Goal: Use online tool/utility: Utilize a website feature to perform a specific function

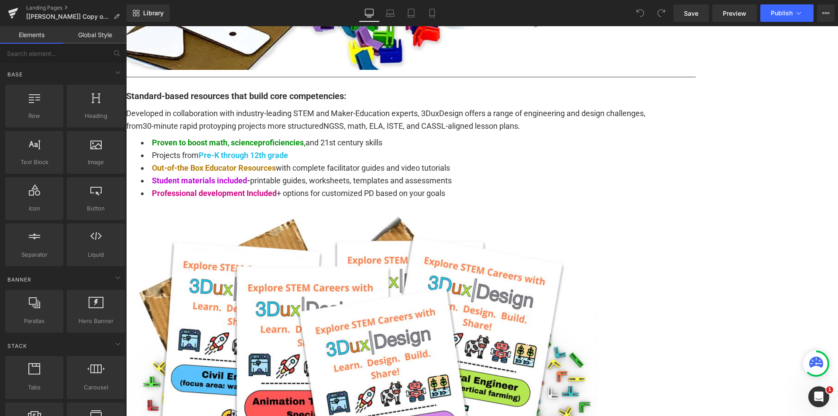
scroll to position [829, 0]
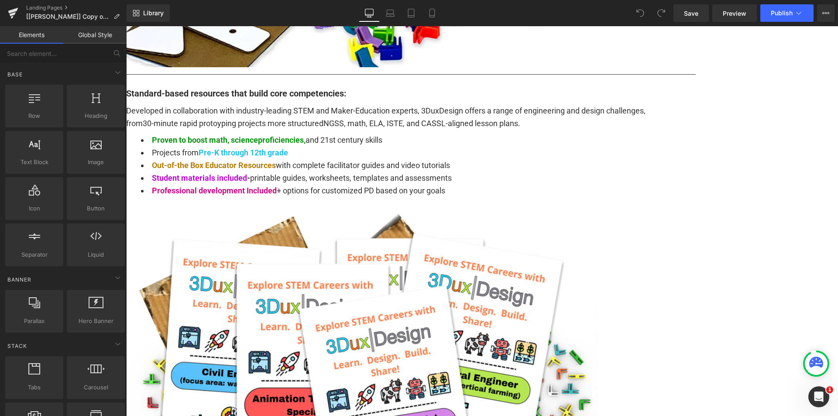
click at [126, 26] on span "Carousel" at bounding box center [126, 26] width 0 height 0
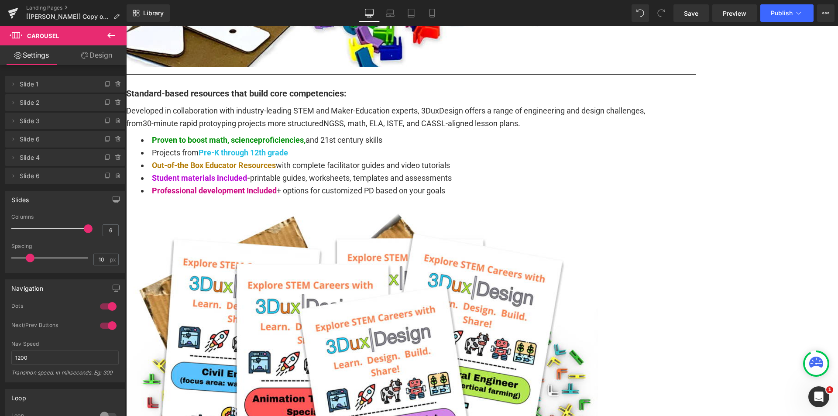
click at [126, 26] on span "Row" at bounding box center [126, 26] width 0 height 0
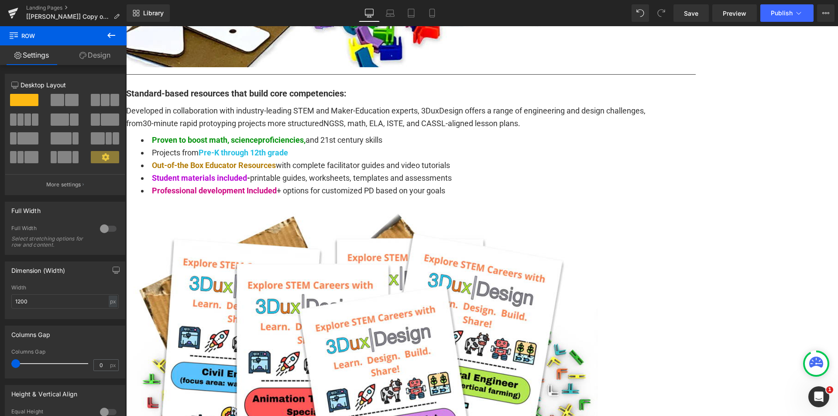
click at [126, 26] on span "Carousel" at bounding box center [126, 26] width 0 height 0
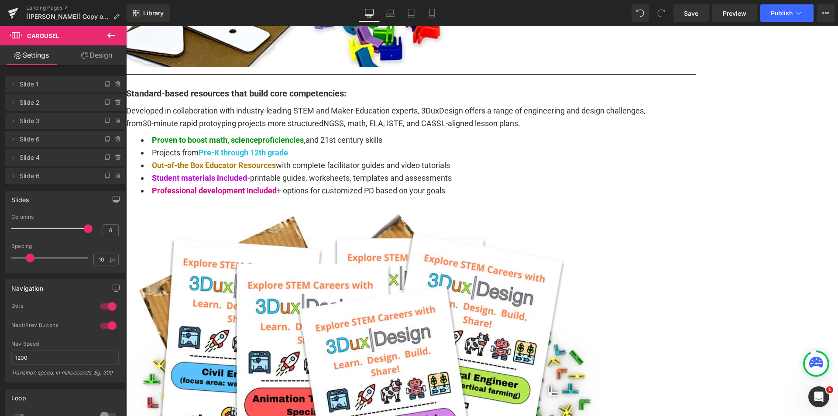
click at [103, 55] on link "Design" at bounding box center [96, 55] width 63 height 20
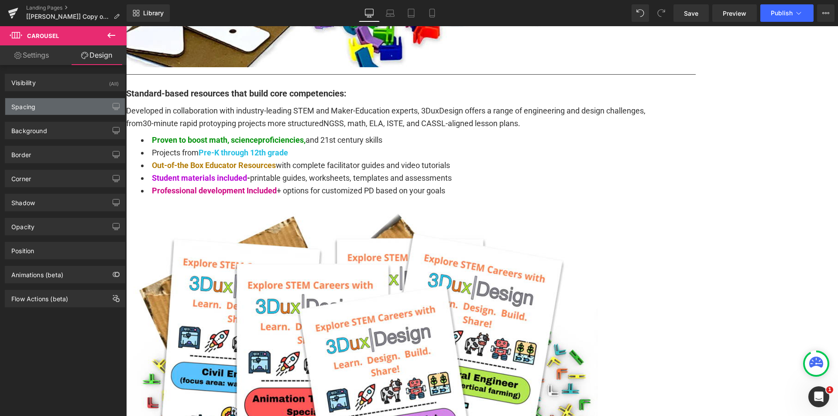
click at [44, 106] on div "Spacing" at bounding box center [65, 106] width 120 height 17
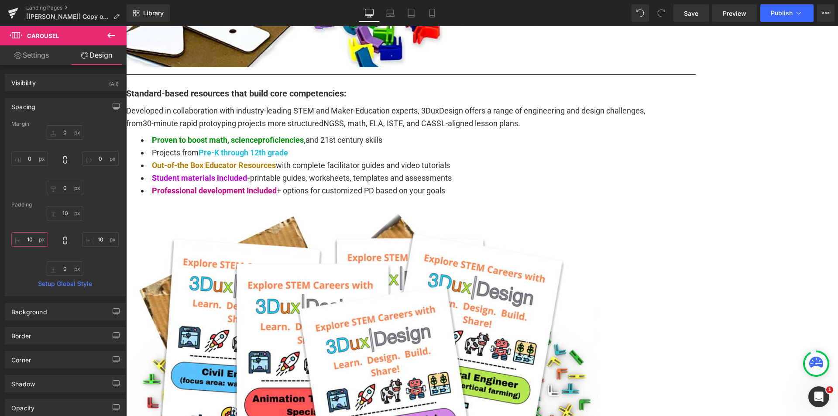
click at [23, 241] on input "10" at bounding box center [29, 239] width 37 height 14
type input "0"
click at [90, 241] on input "10" at bounding box center [100, 239] width 37 height 14
type input "0"
click at [100, 194] on div "0px 0 0px 0 0px 0 0px 0" at bounding box center [64, 160] width 107 height 70
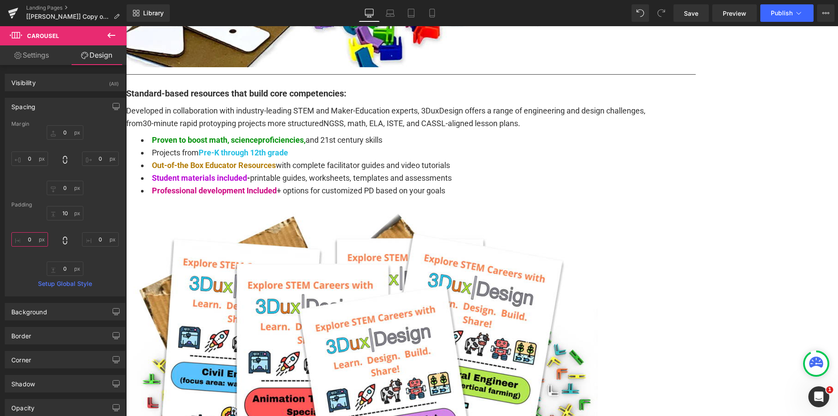
click at [32, 239] on input "0" at bounding box center [29, 239] width 37 height 14
type input "10"
click at [98, 237] on input "0" at bounding box center [100, 239] width 37 height 14
type input "10"
drag, startPoint x: 95, startPoint y: 215, endPoint x: 6, endPoint y: 162, distance: 103.8
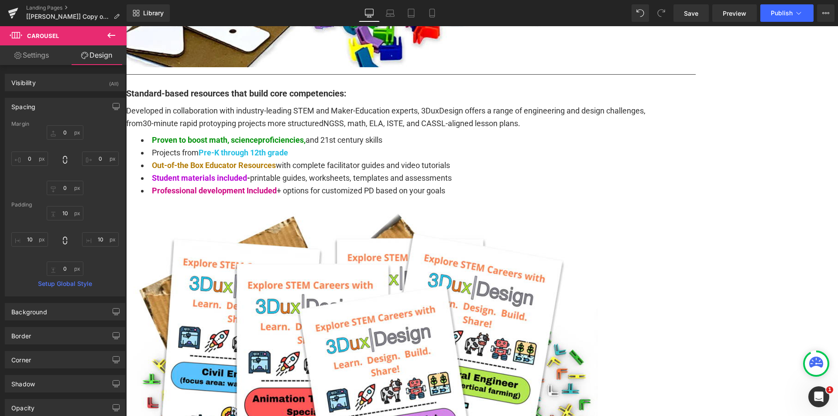
click at [95, 215] on div "10px 10 10 10 0px 0 10 10" at bounding box center [64, 241] width 107 height 70
click at [126, 26] on span "Row" at bounding box center [126, 26] width 0 height 0
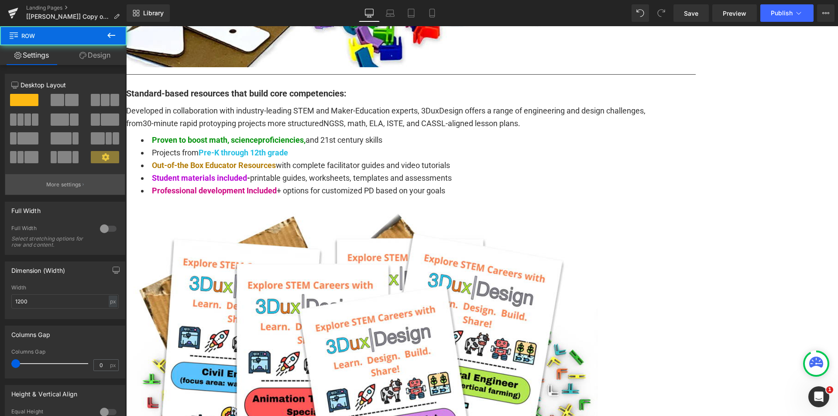
scroll to position [131, 0]
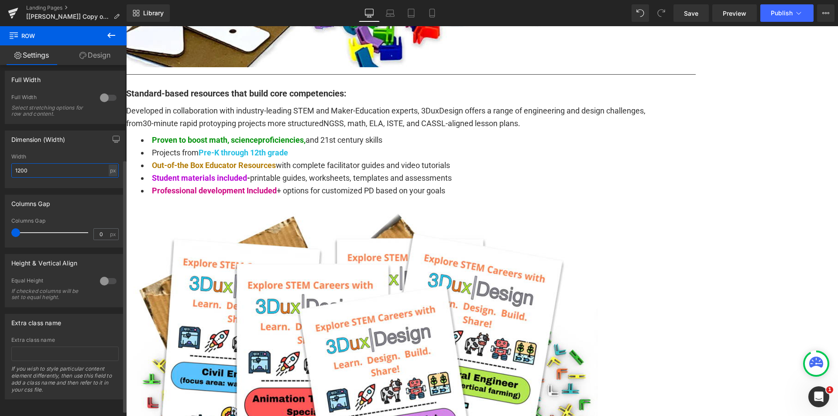
click at [75, 171] on input "1200" at bounding box center [64, 170] width 107 height 14
click at [109, 169] on div "px" at bounding box center [113, 171] width 9 height 12
click at [110, 185] on li "%" at bounding box center [112, 184] width 11 height 13
click at [94, 150] on div "Dimension (Width) 100% Width 100 % % px" at bounding box center [65, 160] width 120 height 58
click at [62, 166] on input "100" at bounding box center [64, 170] width 107 height 14
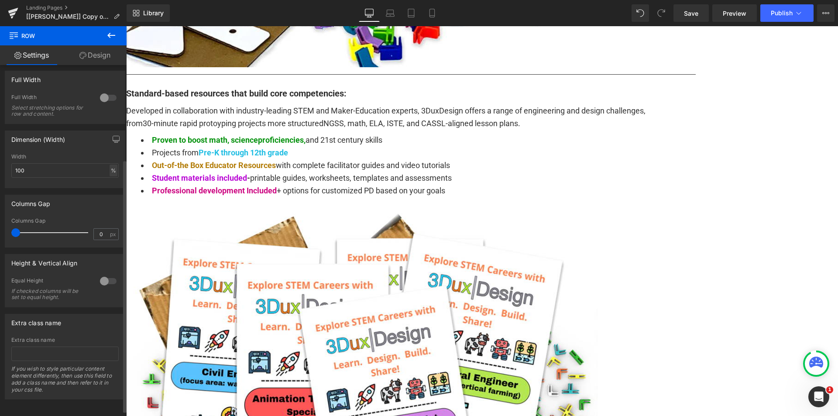
click at [110, 169] on div "%" at bounding box center [114, 171] width 8 height 12
click at [109, 193] on li "px" at bounding box center [112, 196] width 11 height 13
drag, startPoint x: 41, startPoint y: 169, endPoint x: 10, endPoint y: 167, distance: 31.1
click at [10, 167] on div "1616px Width 1616 px % px" at bounding box center [65, 171] width 120 height 34
type input "1200"
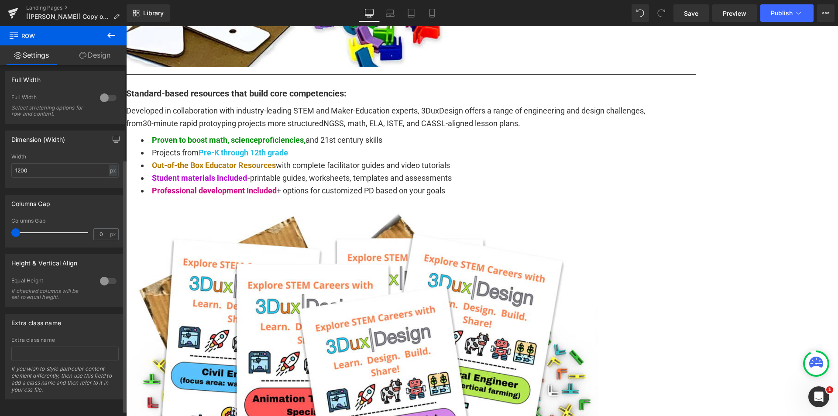
click at [53, 151] on div "Dimension (Width) 1200px Width 1200 px % px" at bounding box center [65, 160] width 120 height 58
click at [791, 17] on button "Publish" at bounding box center [786, 12] width 53 height 17
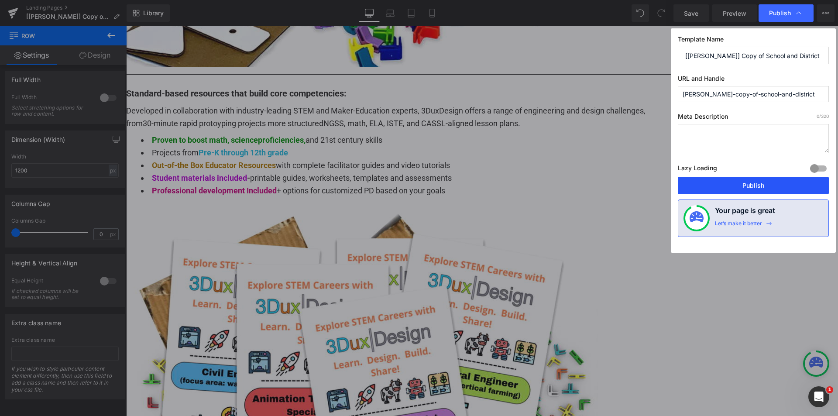
drag, startPoint x: 757, startPoint y: 185, endPoint x: 511, endPoint y: 120, distance: 254.2
click at [757, 185] on button "Publish" at bounding box center [753, 185] width 151 height 17
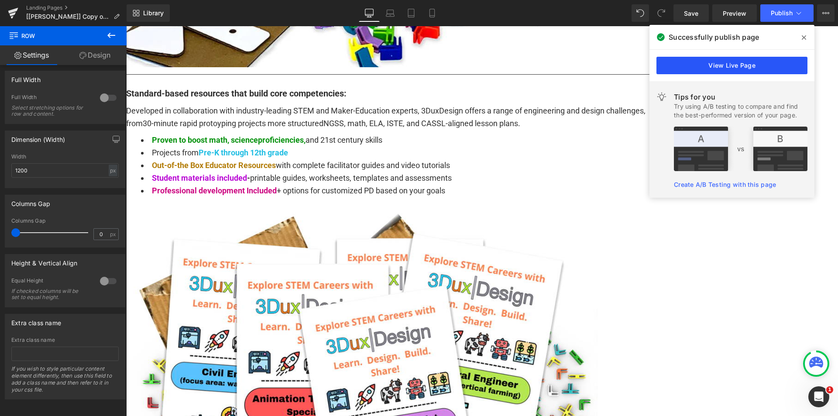
click at [698, 63] on link "View Live Page" at bounding box center [732, 65] width 151 height 17
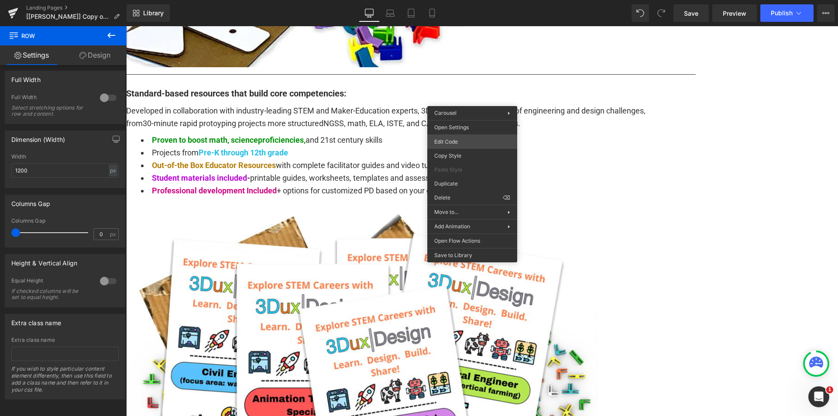
click at [453, 0] on div "Row You are previewing how the will restyle your page. You can not edit Element…" at bounding box center [419, 0] width 838 height 0
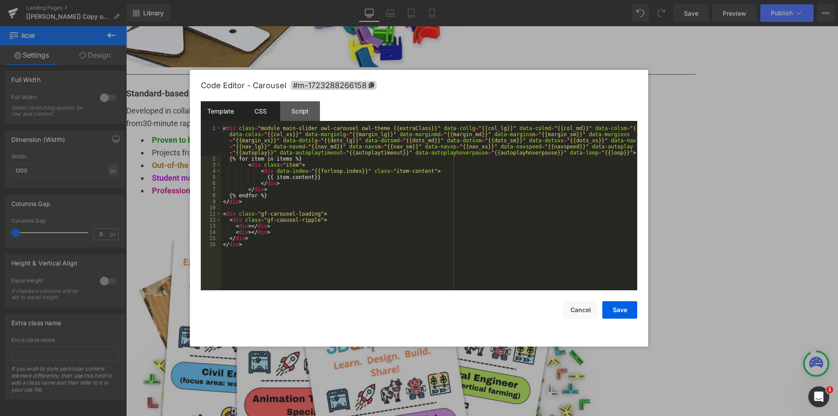
click at [267, 113] on div "CSS" at bounding box center [261, 111] width 40 height 20
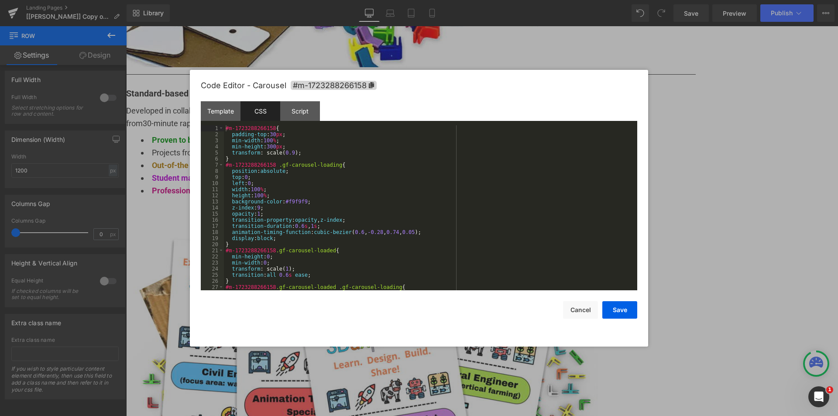
click at [224, 127] on div "#m-1723288266158 { padding-top : 30 px ; min-width : 100 % ; min-height : 300 p…" at bounding box center [429, 213] width 410 height 177
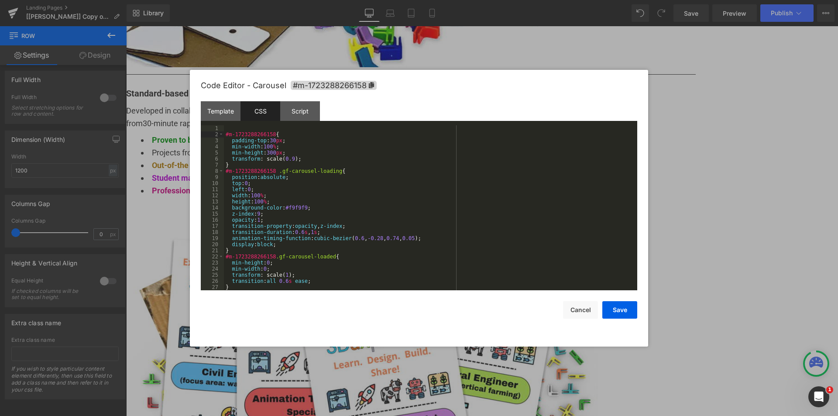
click at [232, 128] on div "#m-1723288266158 { padding-top : 30 px ; min-width : 100 % ; min-height : 300 p…" at bounding box center [429, 213] width 410 height 177
click at [373, 86] on icon at bounding box center [371, 85] width 5 height 6
click at [226, 129] on div ".owl-carousel .owl-stage-outer #m-1723288266158 { padding-top : 30 px ; min-wid…" at bounding box center [429, 214] width 410 height 177
paste textarea
click at [364, 127] on div "#m-1723288266158 .owl-carousel .owl-stage-outer #m-1723288266158 { padding-top …" at bounding box center [429, 213] width 410 height 177
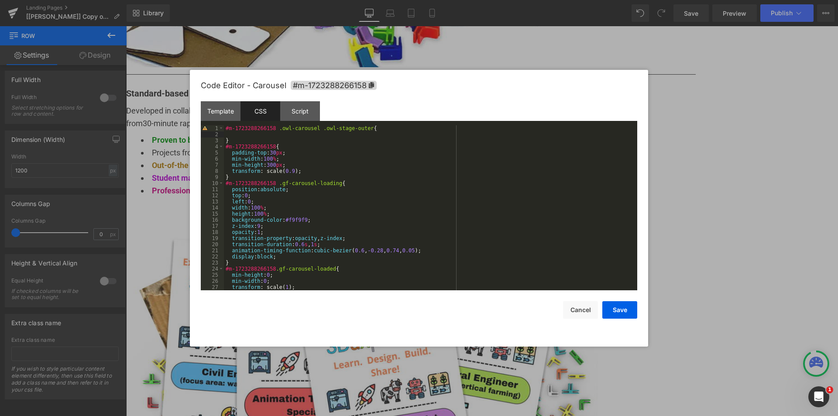
paste textarea
click at [622, 311] on button "Save" at bounding box center [619, 309] width 35 height 17
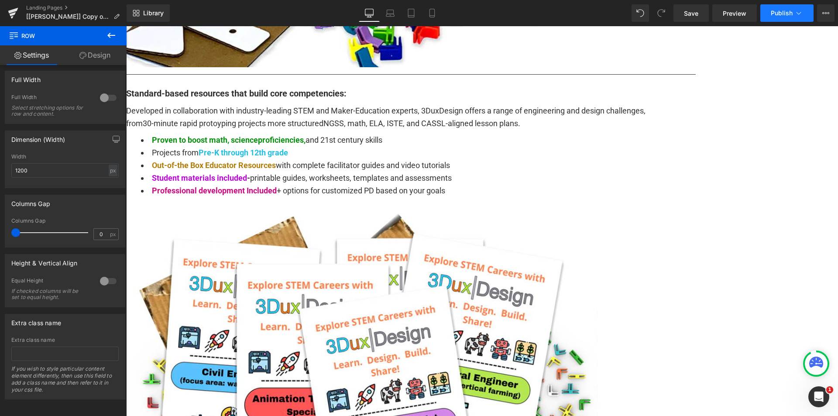
click at [780, 12] on span "Publish" at bounding box center [782, 13] width 22 height 7
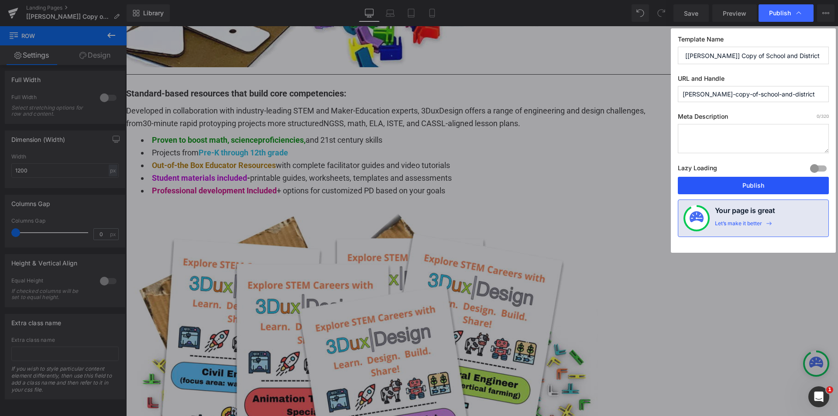
drag, startPoint x: 736, startPoint y: 190, endPoint x: 661, endPoint y: 177, distance: 75.8
click at [736, 190] on button "Publish" at bounding box center [753, 185] width 151 height 17
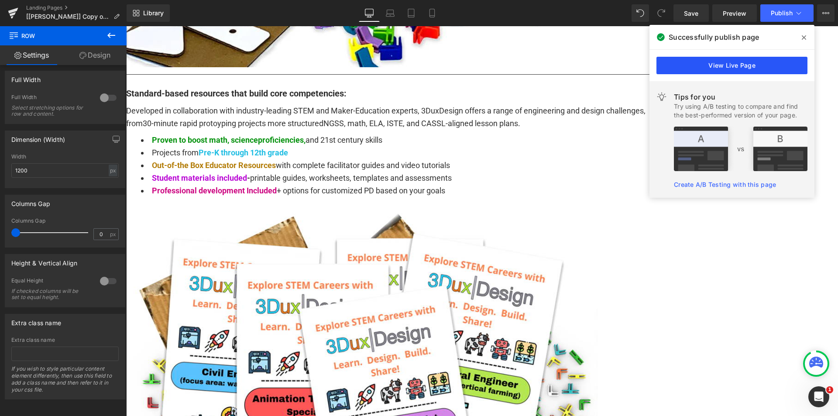
click at [751, 64] on link "View Live Page" at bounding box center [732, 65] width 151 height 17
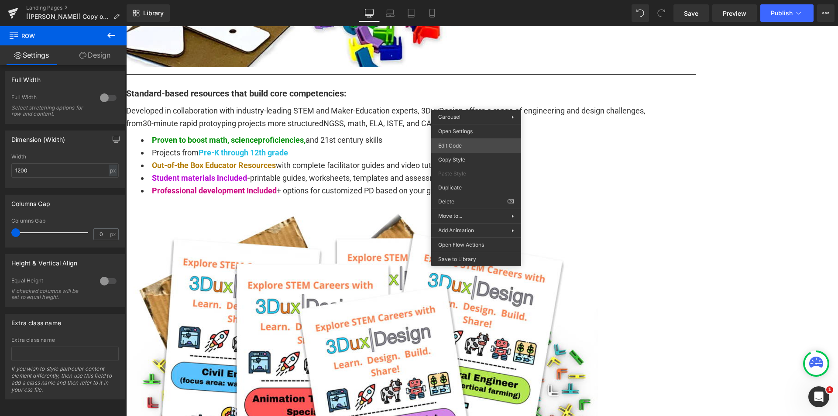
click at [471, 0] on div "Row You are previewing how the will restyle your page. You can not edit Element…" at bounding box center [419, 0] width 838 height 0
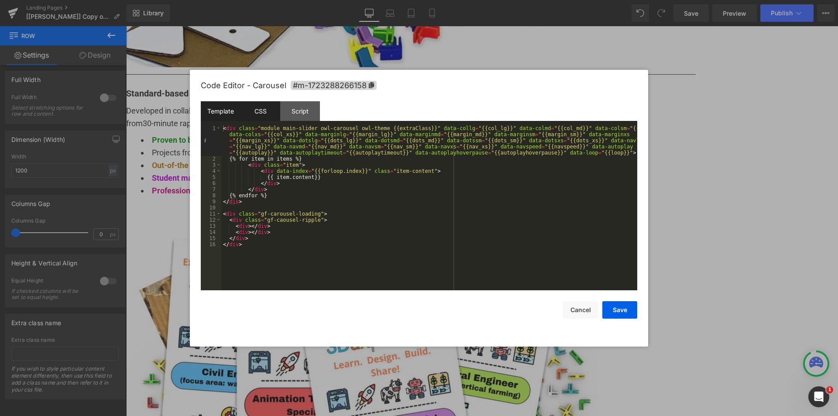
click at [258, 113] on div "CSS" at bounding box center [261, 111] width 40 height 20
